Goal: Task Accomplishment & Management: Manage account settings

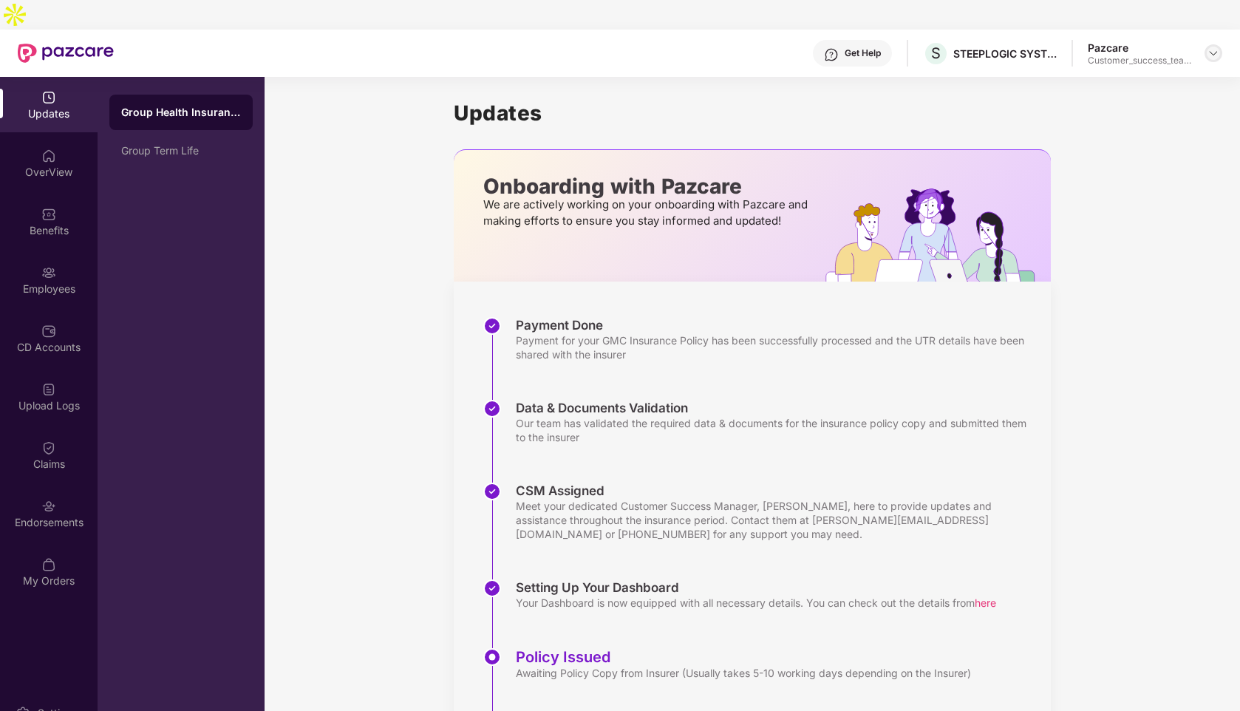
click at [1215, 47] on img at bounding box center [1214, 53] width 12 height 12
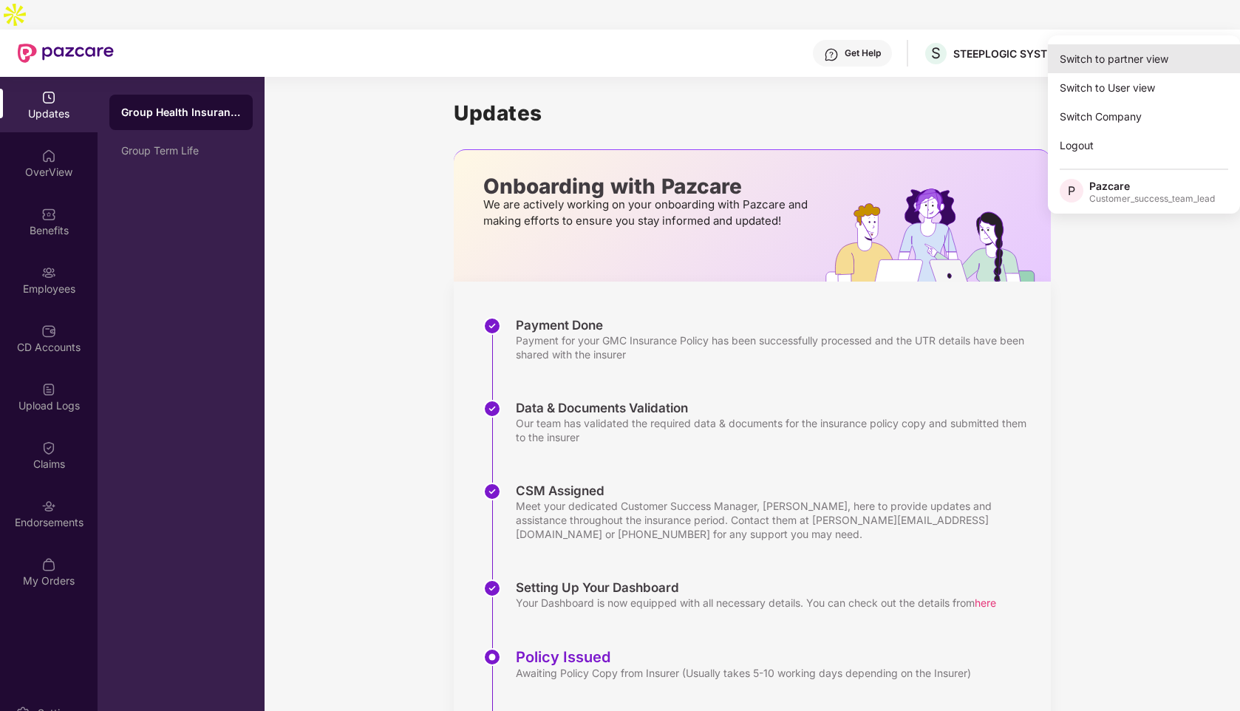
click at [1069, 71] on div "Switch to partner view" at bounding box center [1144, 58] width 192 height 29
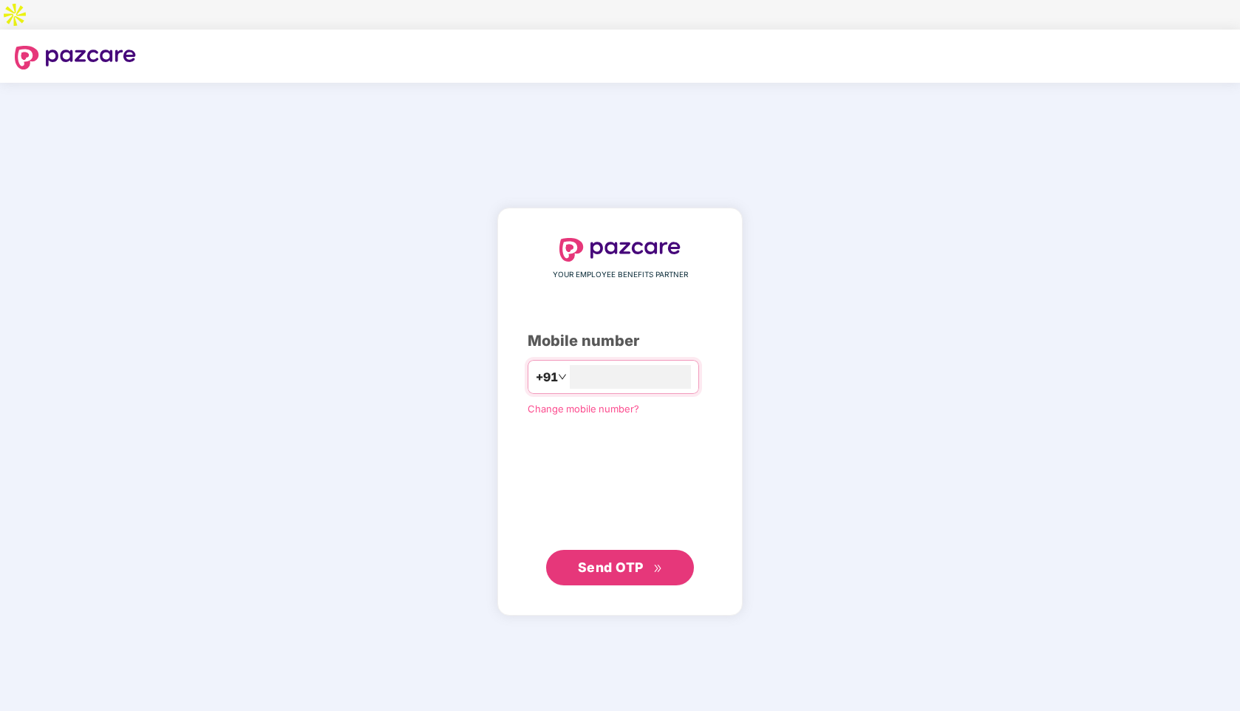
type input "**********"
click at [575, 549] on button "Send OTP" at bounding box center [620, 566] width 148 height 35
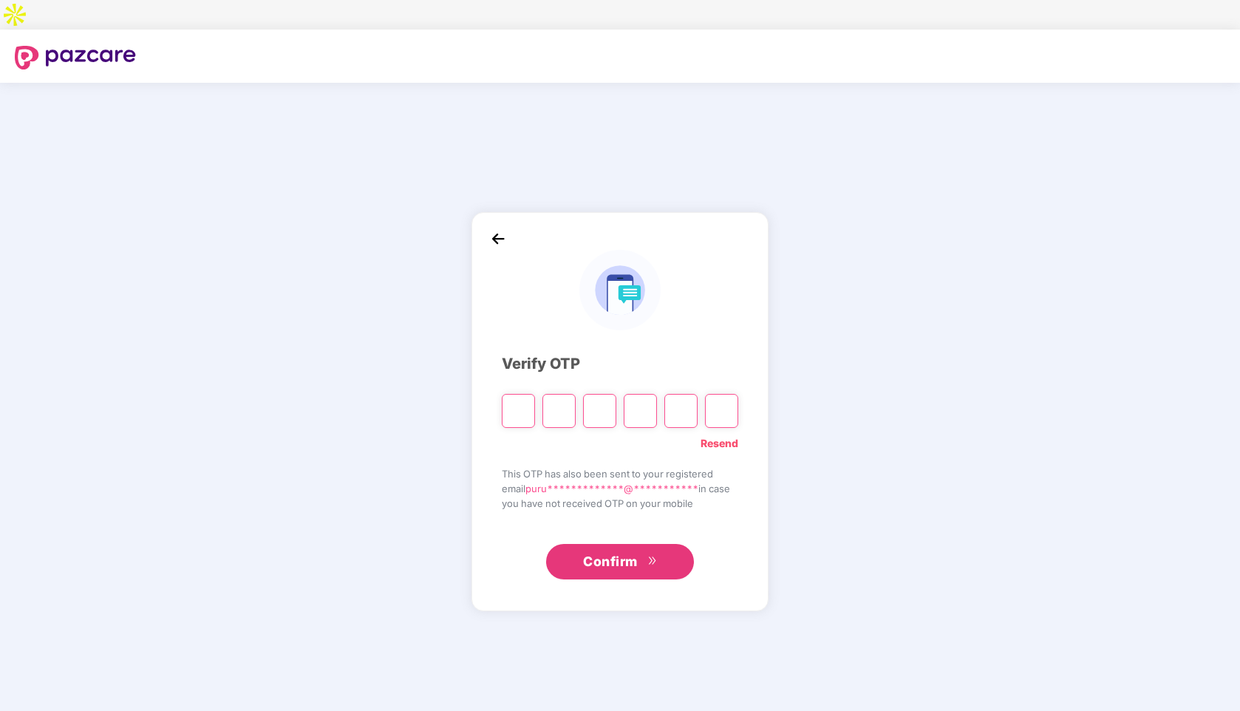
paste input "*"
type input "*"
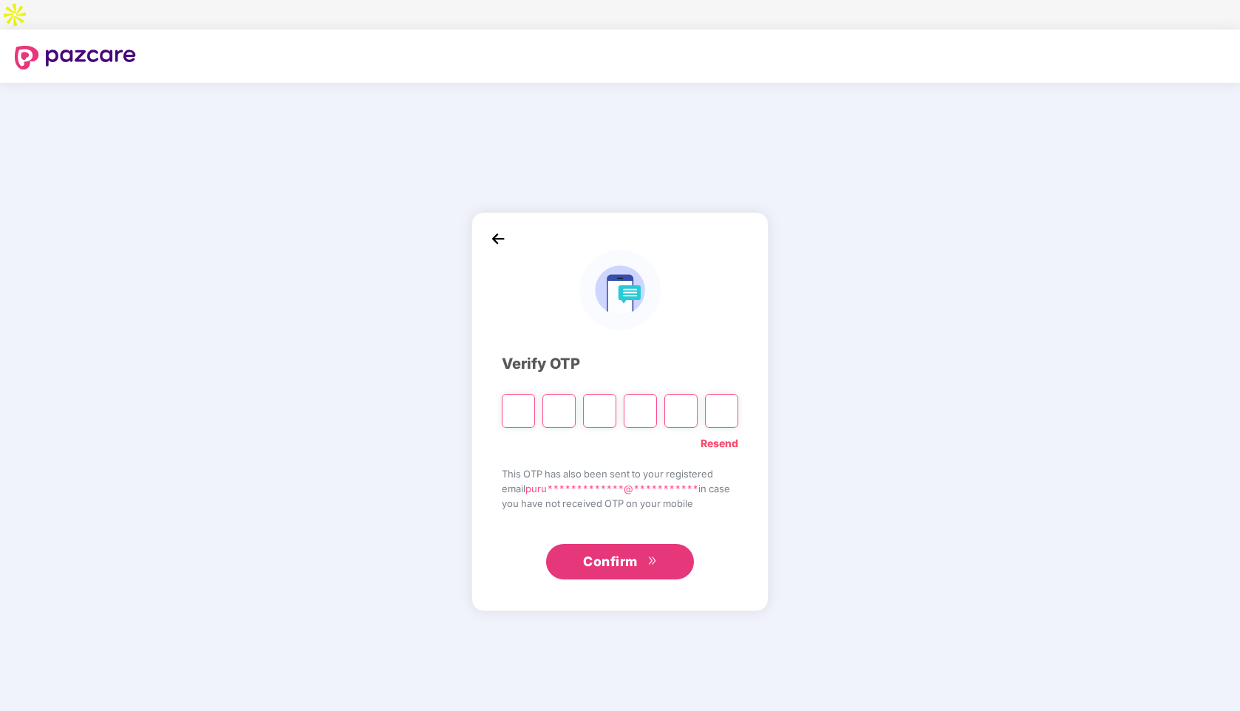
type input "*"
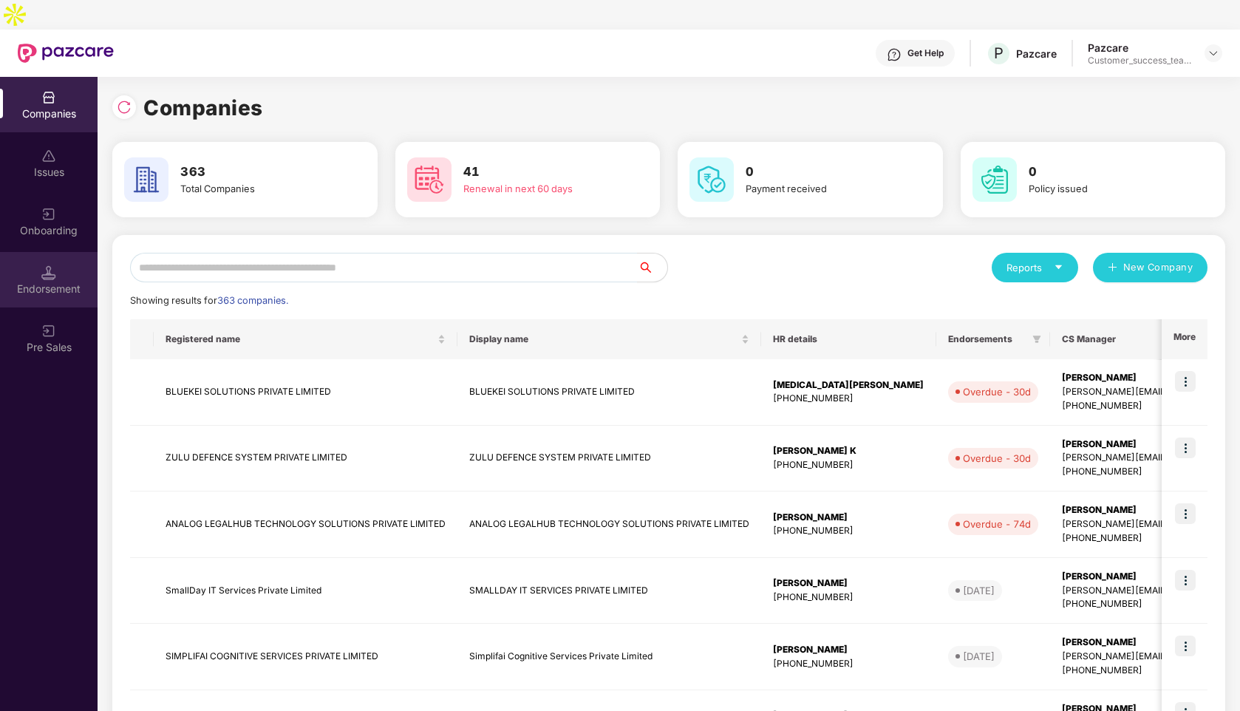
click at [42, 265] on img at bounding box center [48, 272] width 15 height 15
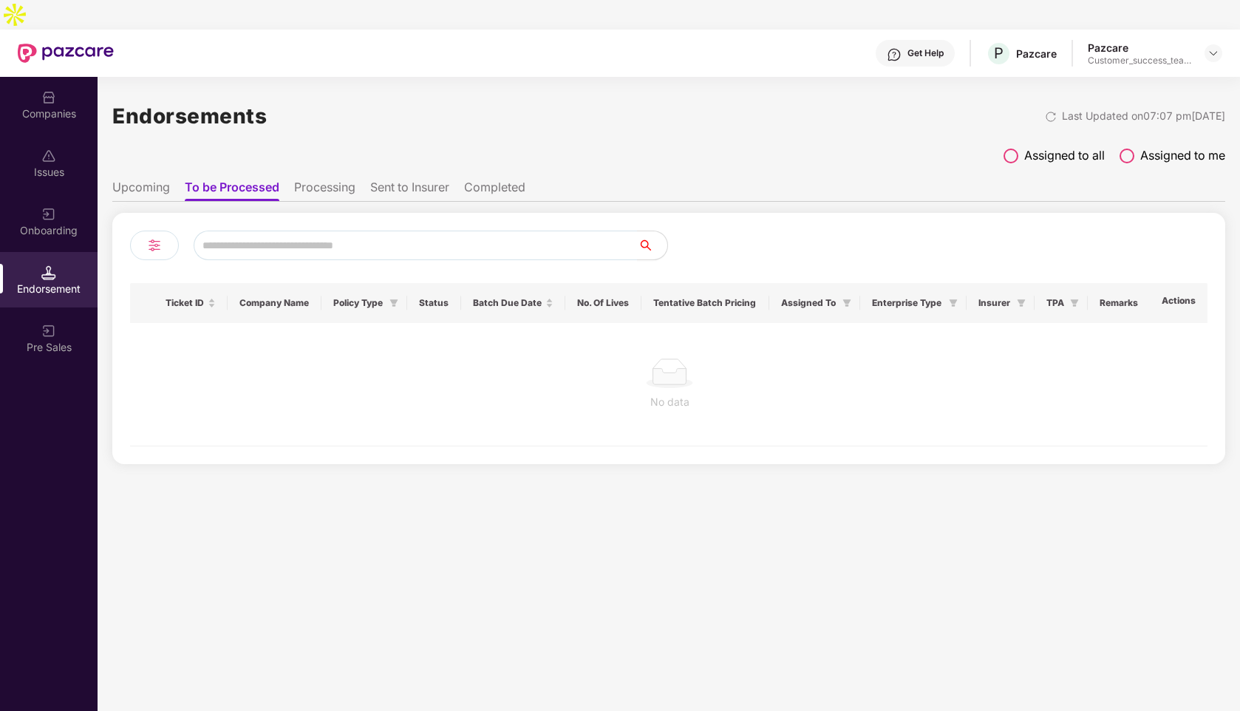
click at [336, 180] on li "Processing" at bounding box center [324, 190] width 61 height 21
click at [408, 180] on li "Sent to Insurer" at bounding box center [409, 190] width 79 height 21
click at [1018, 146] on label "Assigned to all" at bounding box center [1054, 155] width 101 height 18
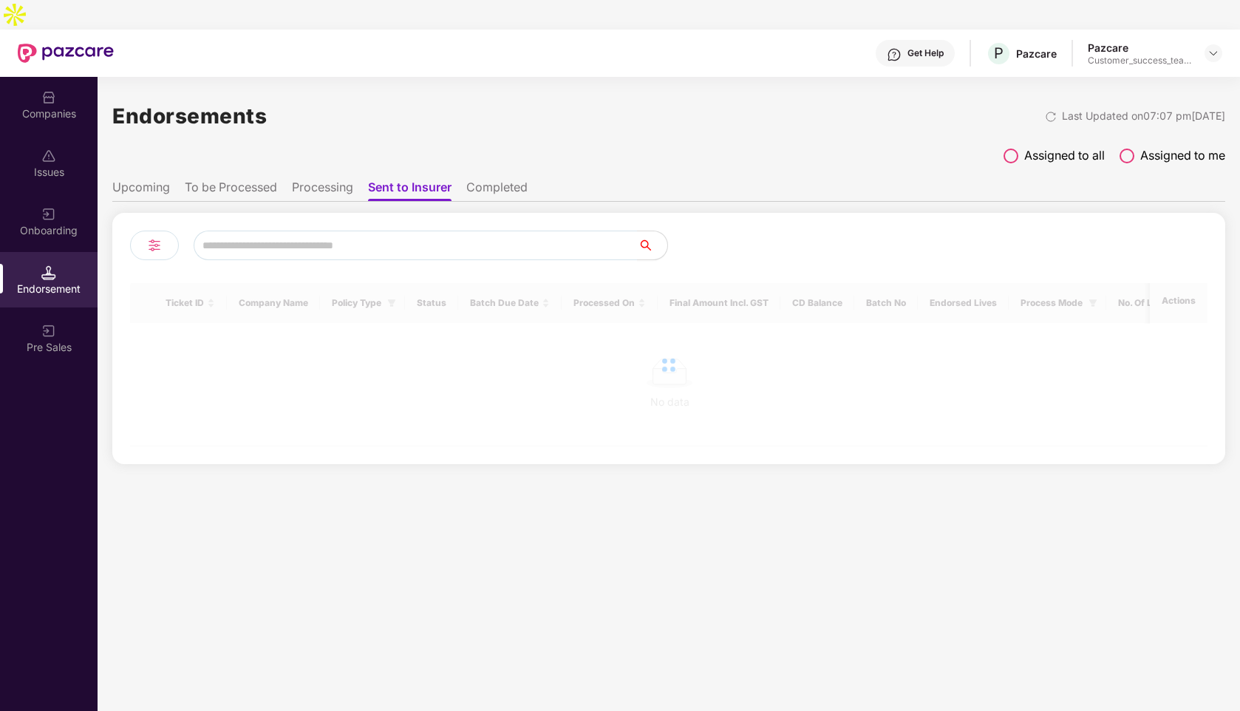
click at [222, 180] on li "To be Processed" at bounding box center [231, 190] width 92 height 21
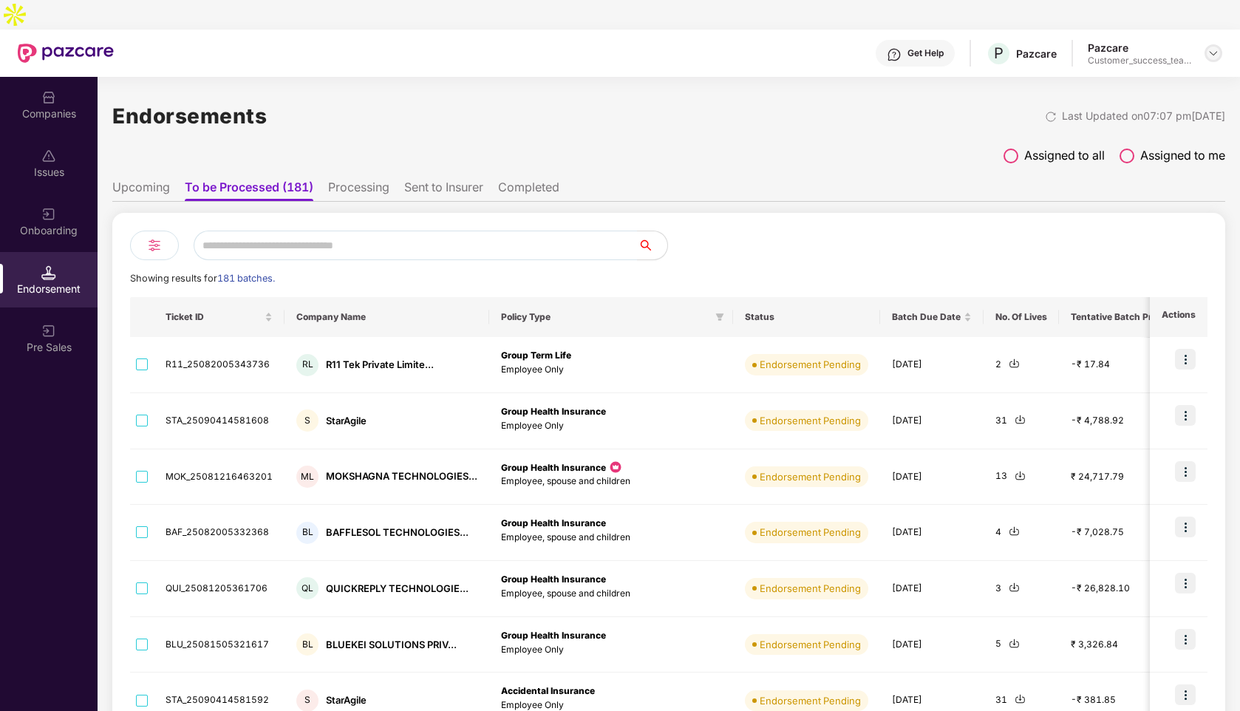
click at [1209, 47] on img at bounding box center [1214, 53] width 12 height 12
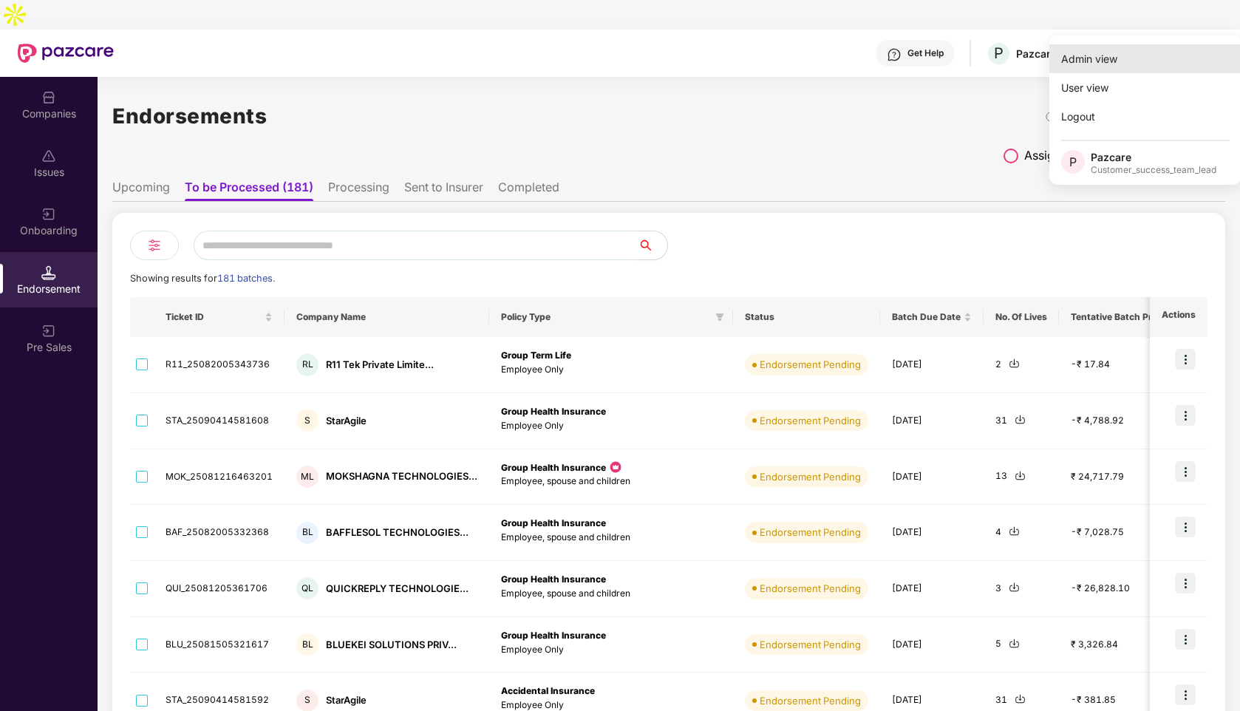
click at [1121, 55] on div "Admin view" at bounding box center [1146, 58] width 192 height 29
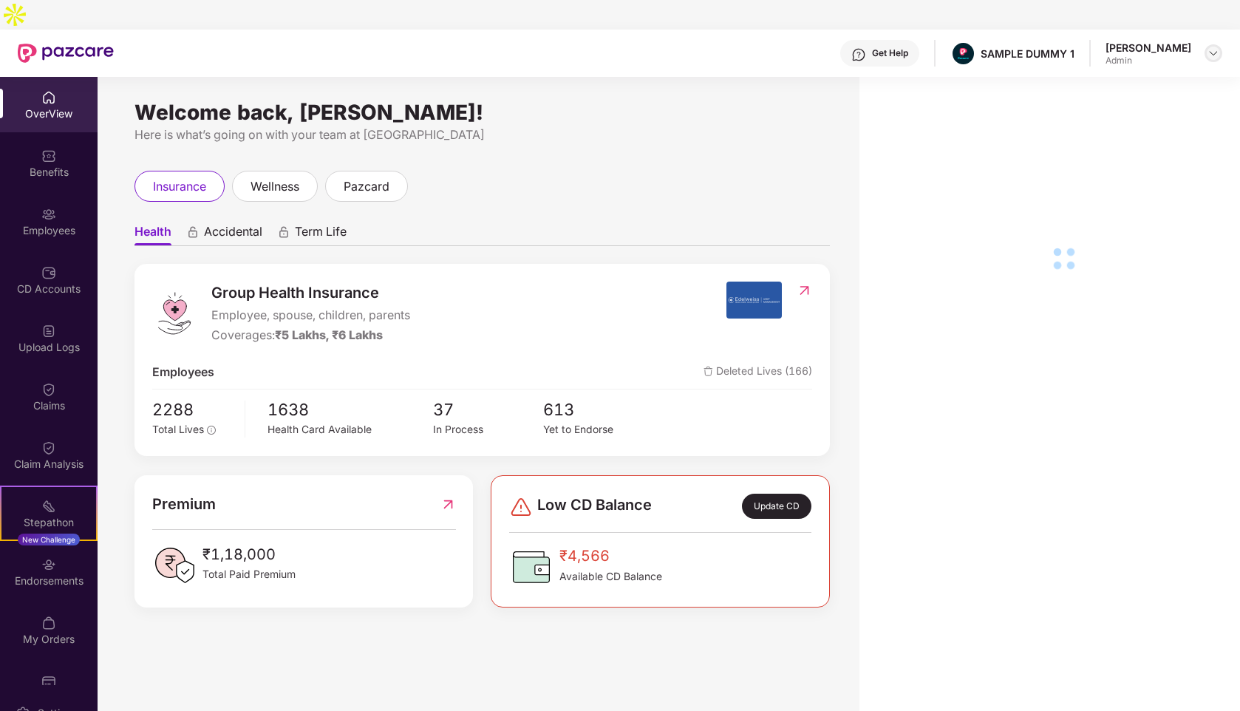
click at [1217, 47] on img at bounding box center [1214, 53] width 12 height 12
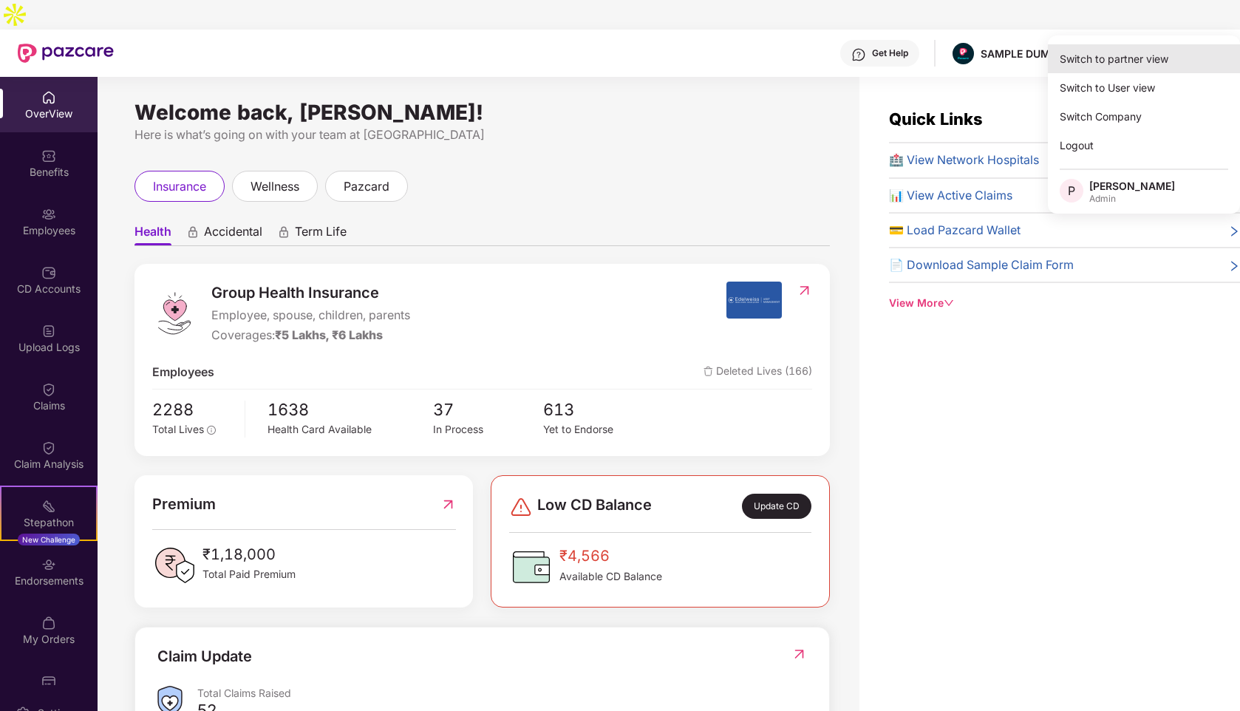
click at [1151, 63] on div "Switch to partner view" at bounding box center [1144, 58] width 192 height 29
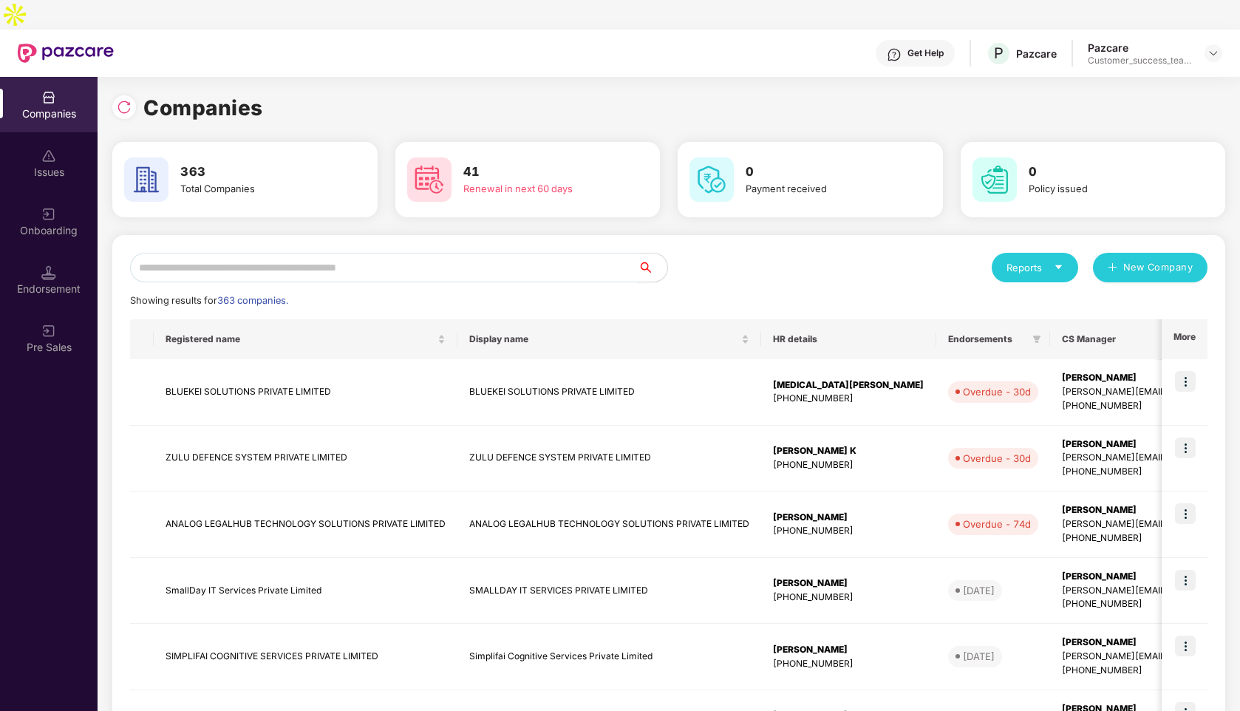
click at [387, 253] on input "text" at bounding box center [384, 268] width 508 height 30
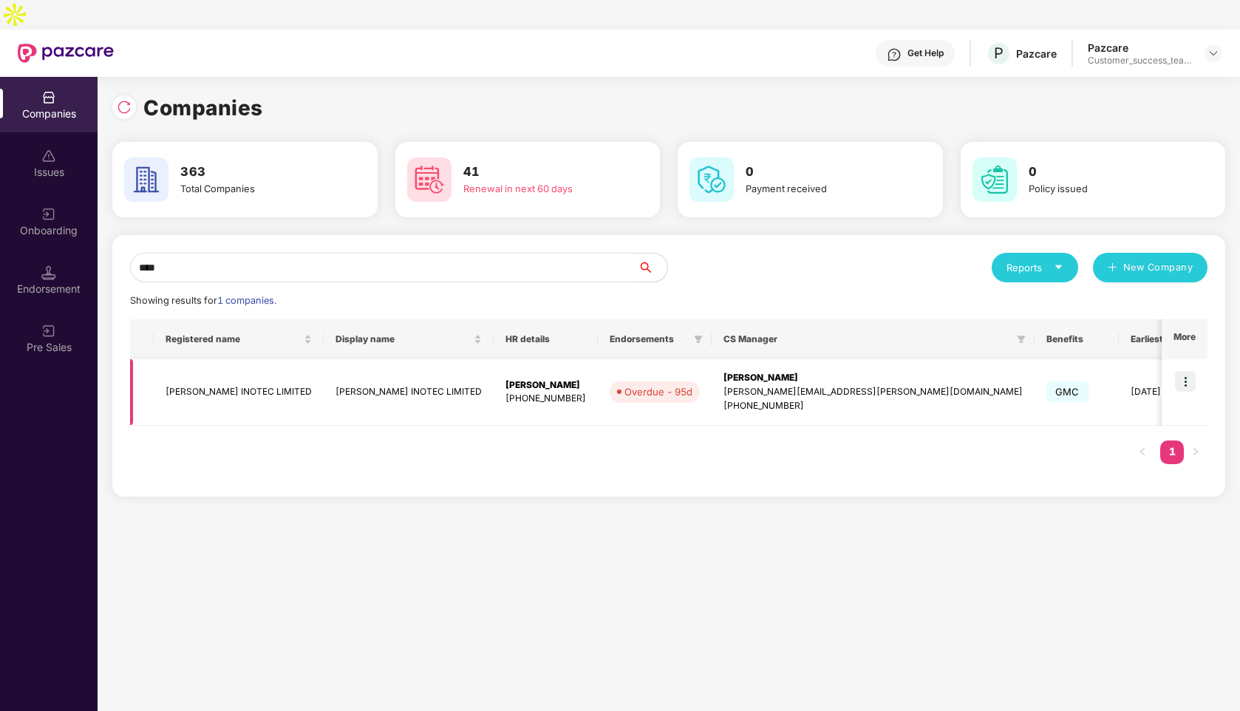
type input "****"
click at [1185, 371] on img at bounding box center [1185, 381] width 21 height 21
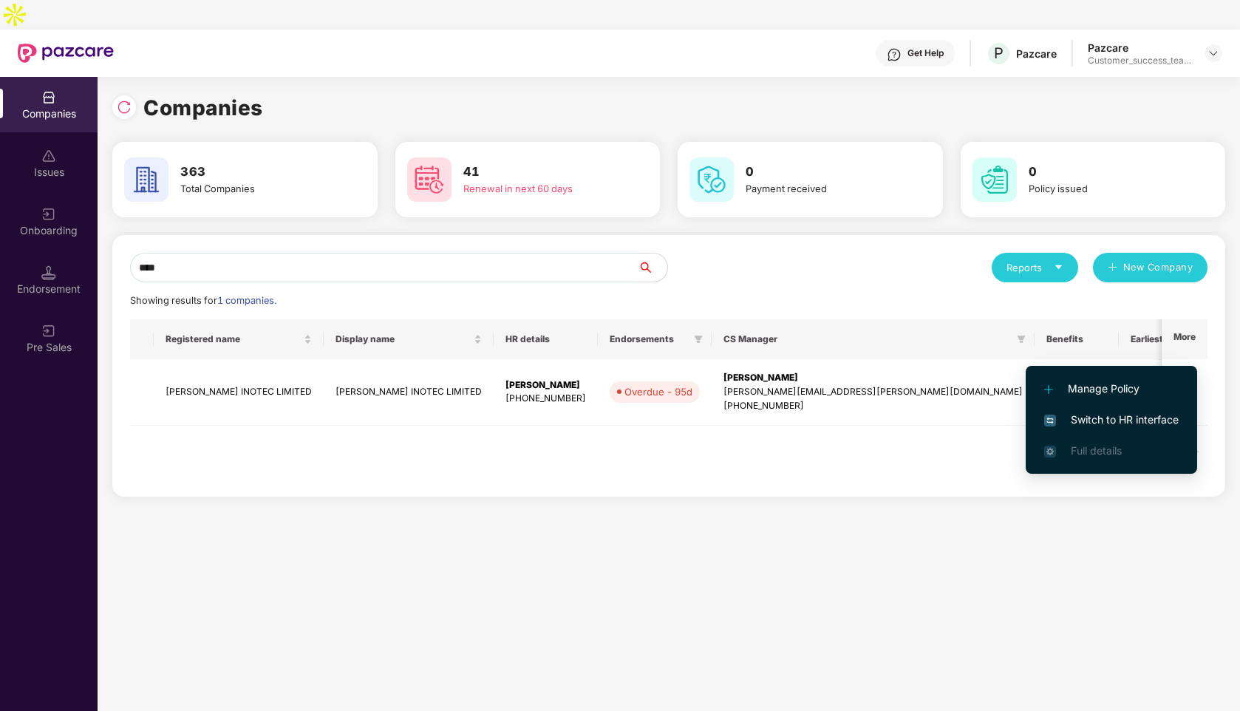
click at [1126, 415] on span "Switch to HR interface" at bounding box center [1111, 420] width 135 height 16
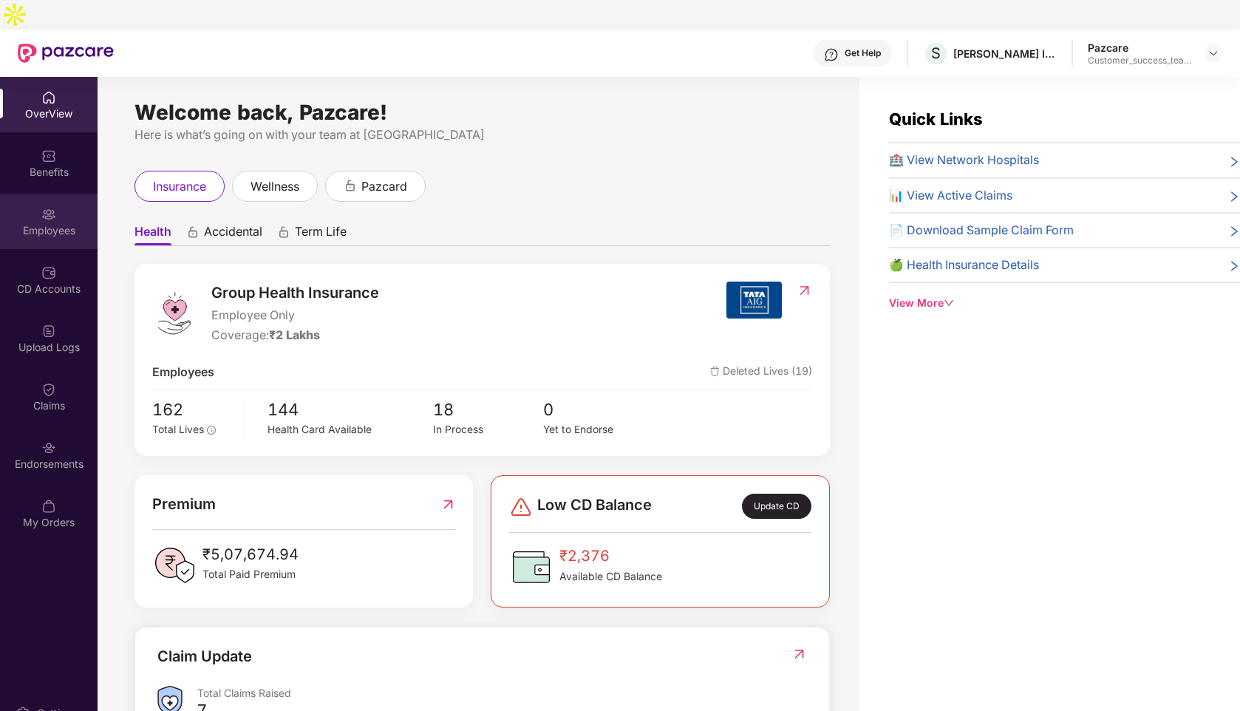
click at [42, 207] on img at bounding box center [48, 214] width 15 height 15
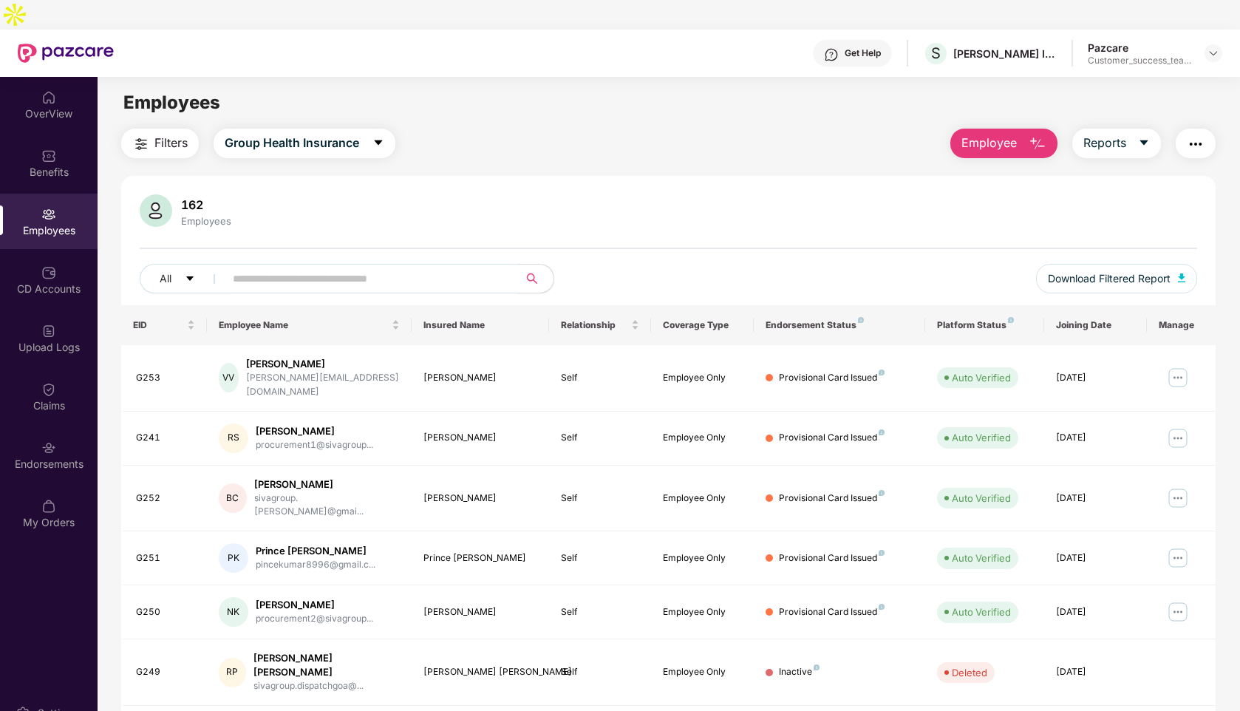
click at [982, 134] on span "Employee" at bounding box center [989, 143] width 55 height 18
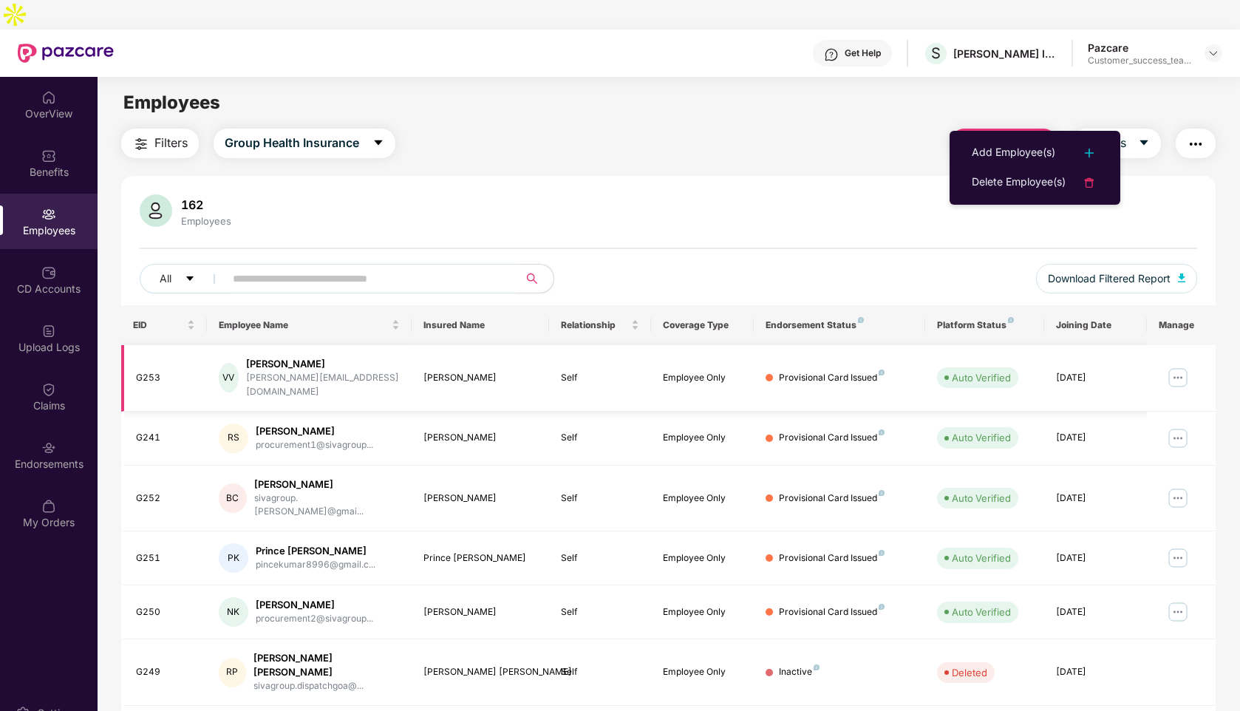
click at [1171, 366] on img at bounding box center [1178, 378] width 24 height 24
